Goal: Navigation & Orientation: Find specific page/section

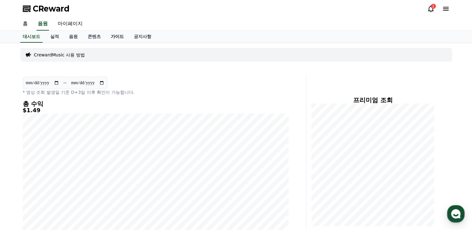
click at [114, 37] on link "가이드" at bounding box center [117, 37] width 23 height 12
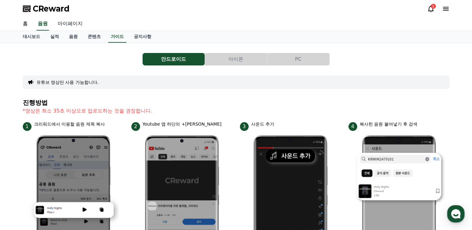
click at [70, 24] on link "마이페이지" at bounding box center [70, 23] width 35 height 13
select select "**********"
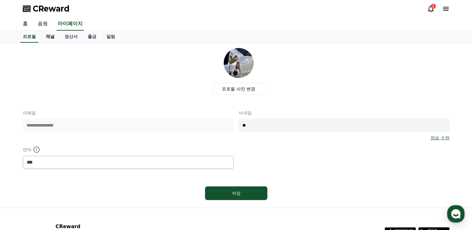
click at [52, 37] on link "채널" at bounding box center [50, 37] width 19 height 12
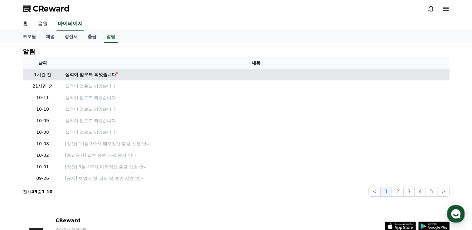
click at [94, 70] on td "실적이 업로드 되었습니다" at bounding box center [256, 75] width 387 height 12
click at [93, 74] on div "실적이 업로드 되었습니다" at bounding box center [90, 74] width 51 height 7
